Goal: Check status: Check status

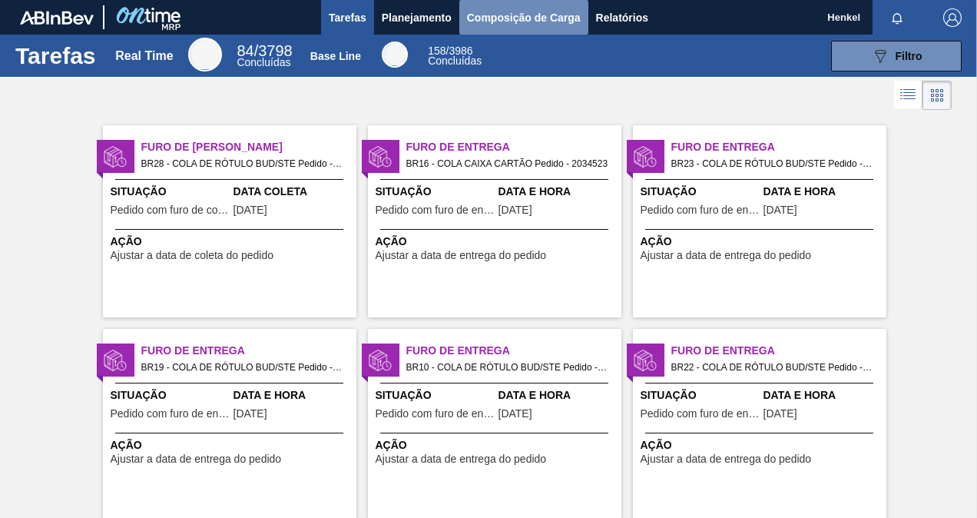
click at [530, 8] on span "Composição de Carga" at bounding box center [524, 17] width 114 height 18
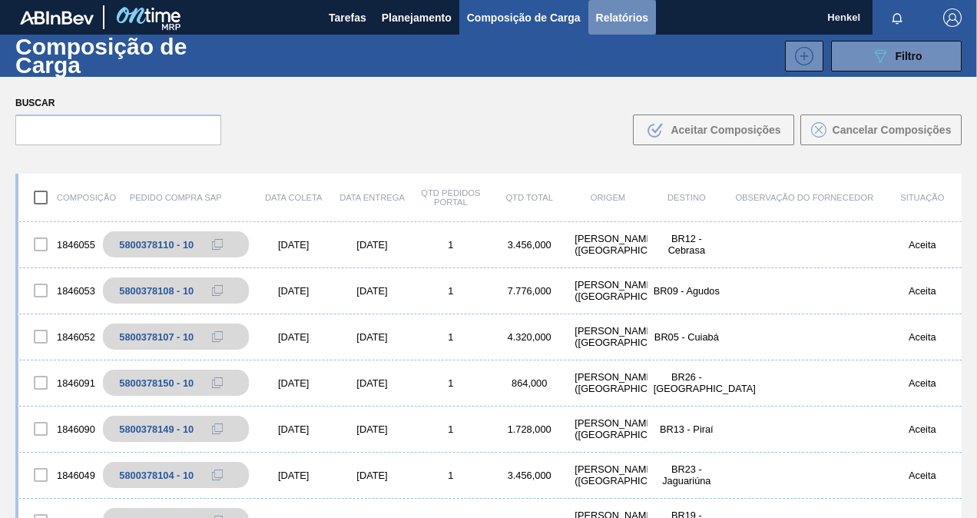
click at [608, 16] on span "Relatórios" at bounding box center [622, 17] width 52 height 18
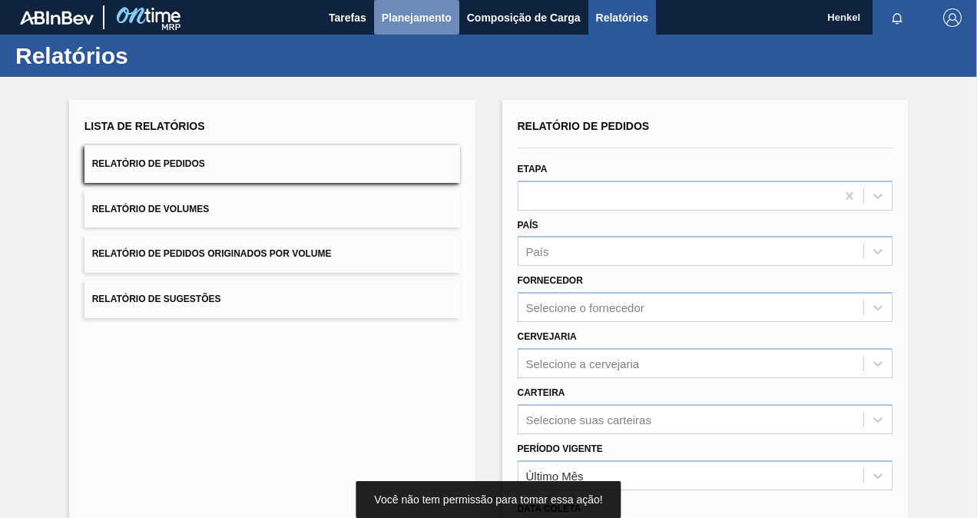
click at [402, 15] on span "Planejamento" at bounding box center [417, 17] width 70 height 18
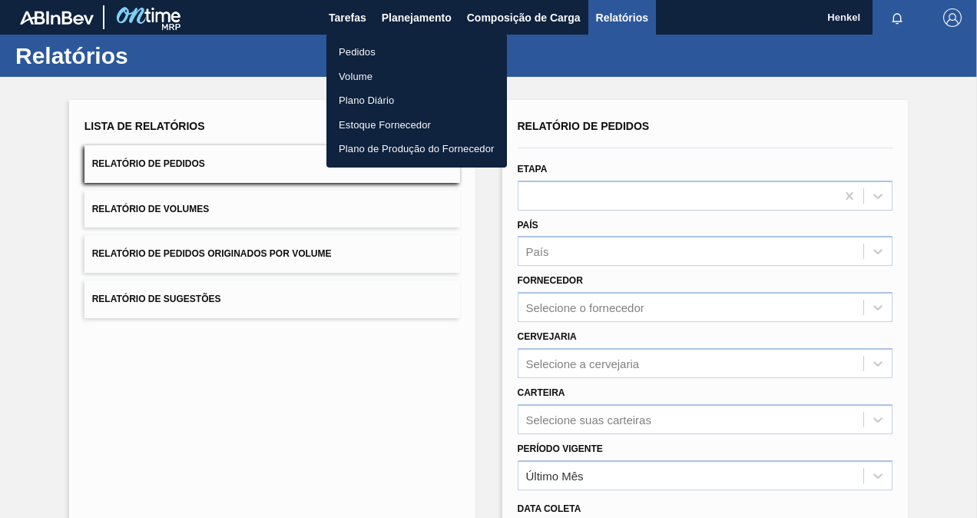
click at [395, 48] on li "Pedidos" at bounding box center [416, 52] width 180 height 25
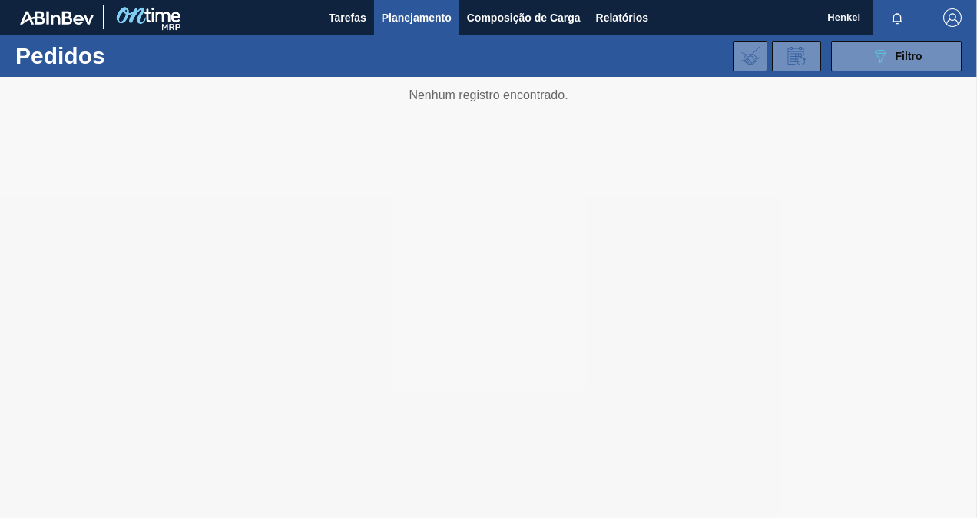
click at [450, 230] on div at bounding box center [488, 297] width 977 height 441
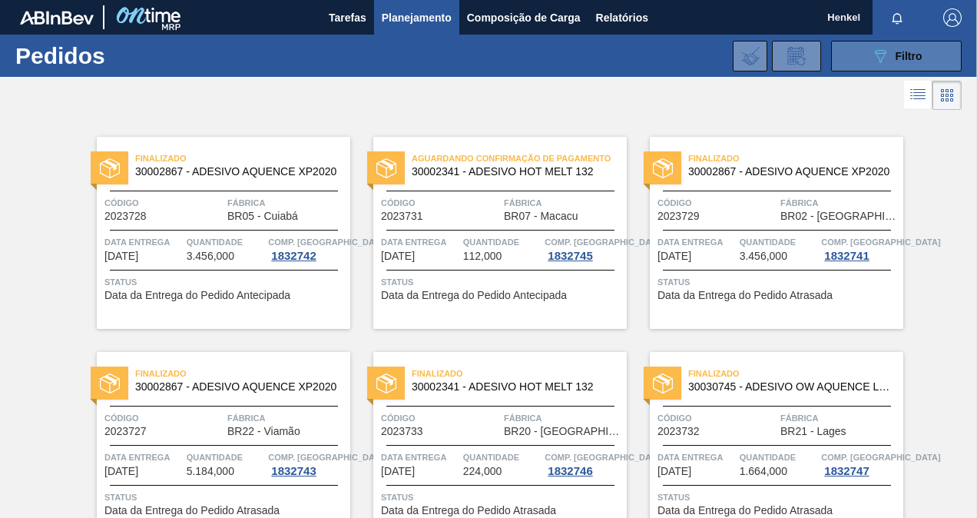
click at [914, 61] on div "089F7B8B-B2A5-4AFE-B5C0-19BA573D28AC Filtro" at bounding box center [896, 56] width 51 height 18
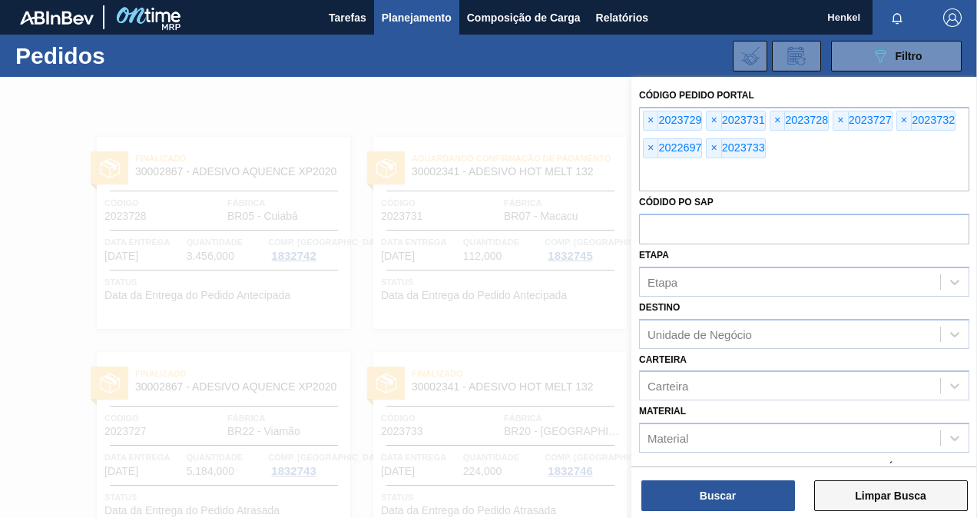
click at [888, 496] on button "Limpar Busca" at bounding box center [891, 495] width 154 height 31
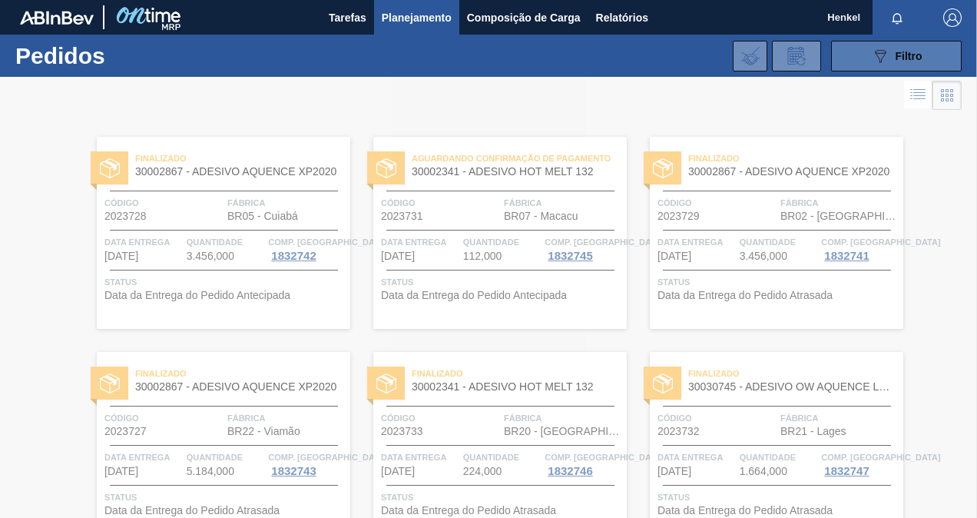
click at [925, 49] on button "089F7B8B-B2A5-4AFE-B5C0-19BA573D28AC Filtro" at bounding box center [896, 56] width 131 height 31
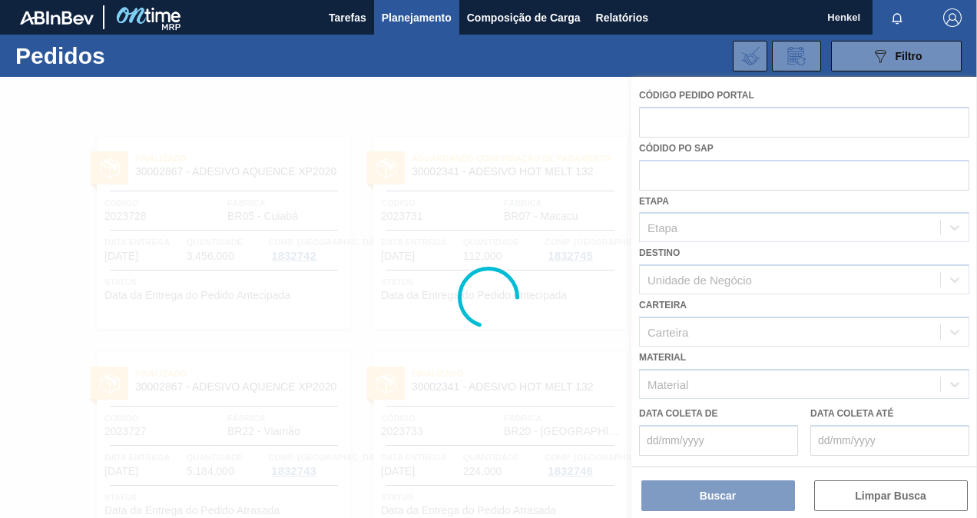
click at [819, 115] on div at bounding box center [488, 297] width 977 height 441
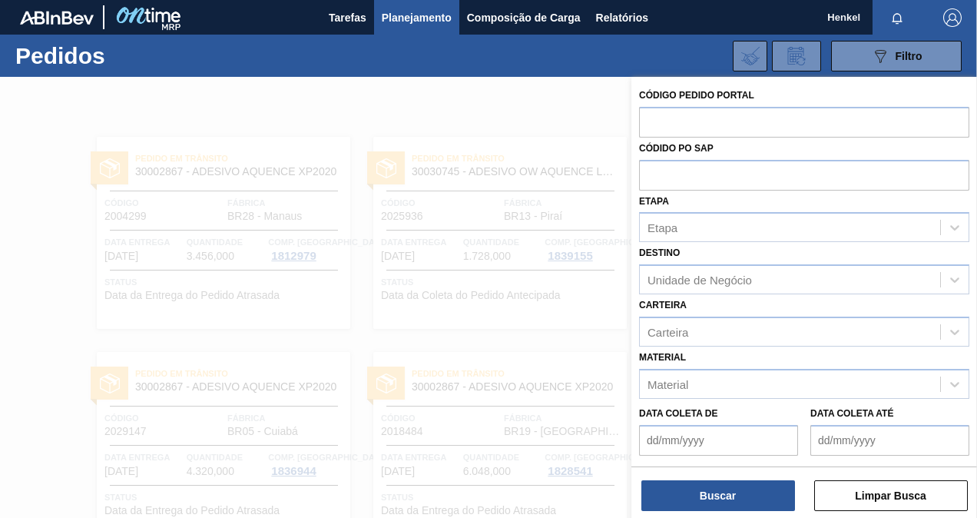
click at [809, 127] on input "text" at bounding box center [804, 121] width 330 height 29
paste input "30006494"
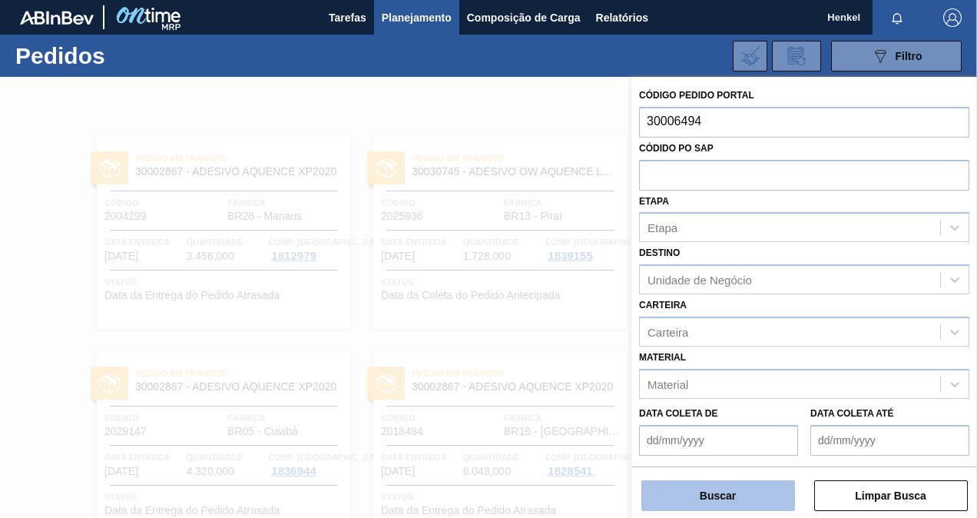
type input "30006494"
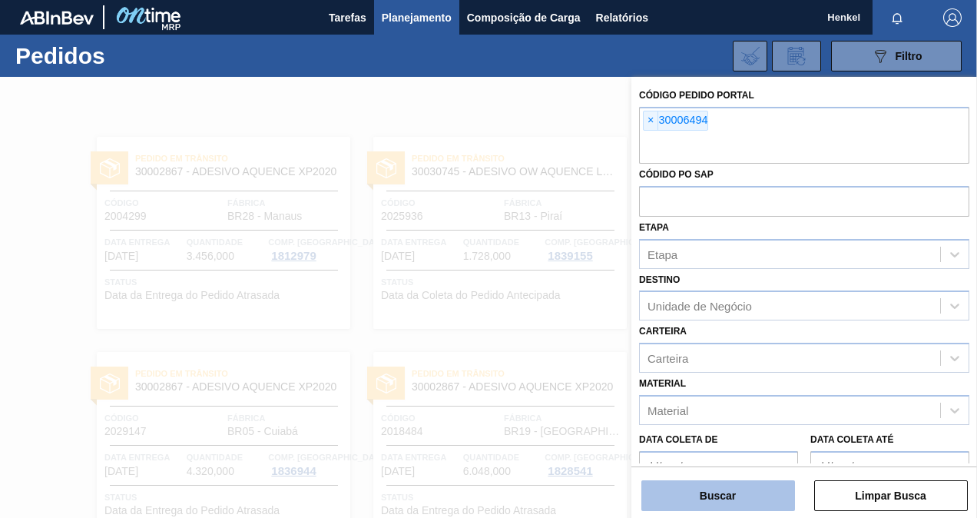
click at [749, 502] on button "Buscar" at bounding box center [718, 495] width 154 height 31
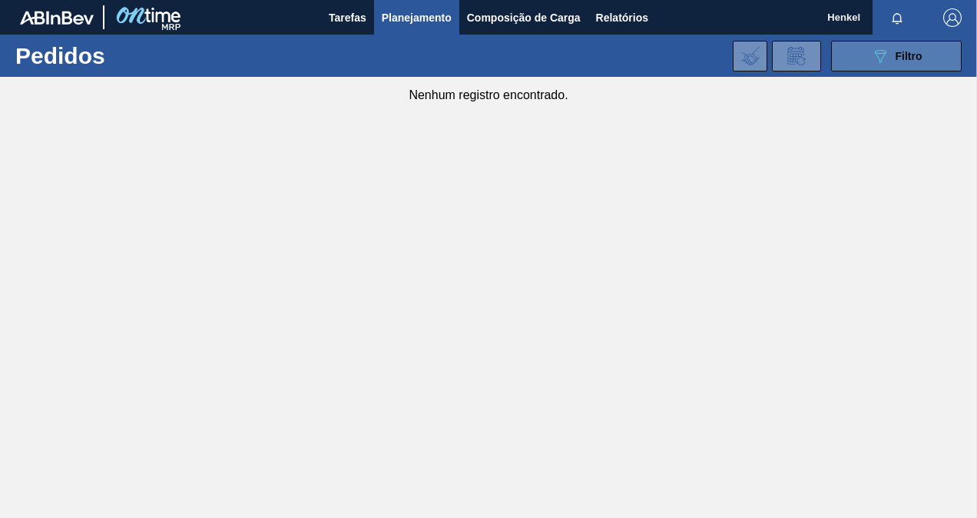
click at [883, 52] on icon at bounding box center [881, 56] width 12 height 13
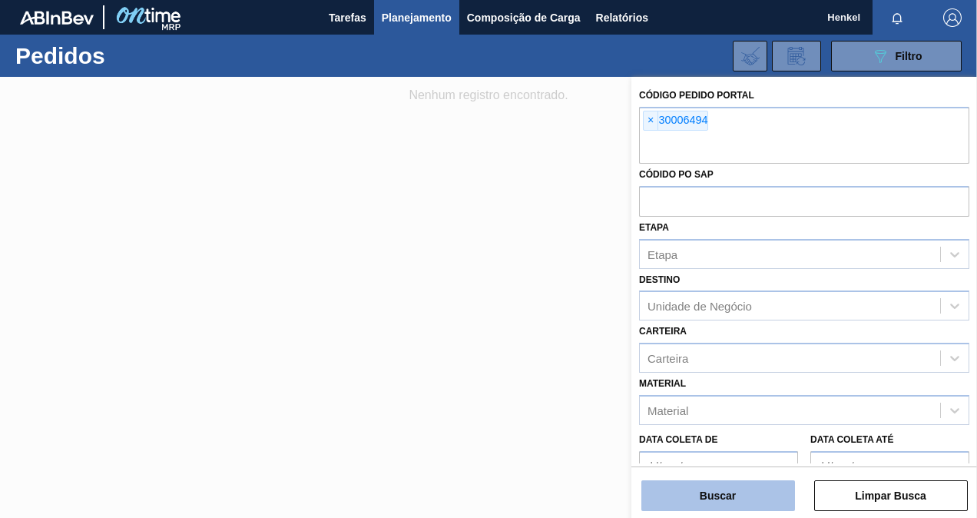
click at [720, 485] on button "Buscar" at bounding box center [718, 495] width 154 height 31
